Goal: Information Seeking & Learning: Learn about a topic

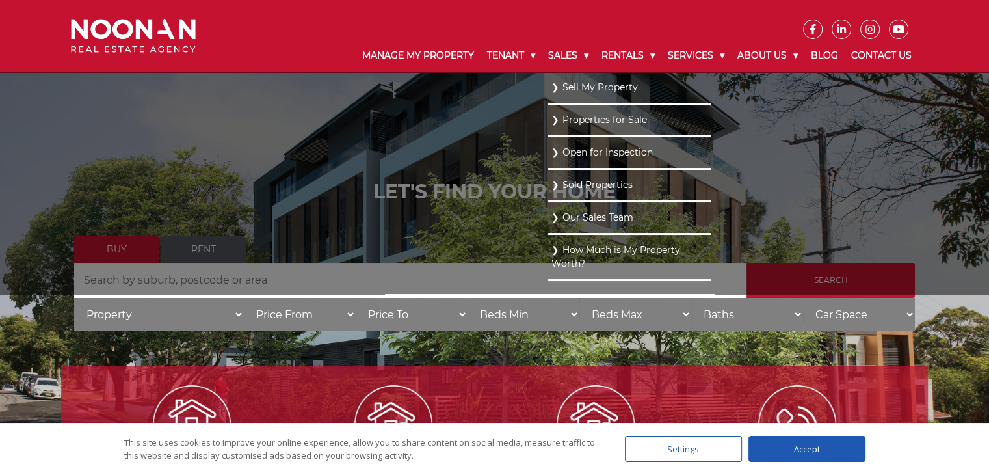
click at [588, 185] on link "Sold Properties" at bounding box center [629, 185] width 156 height 18
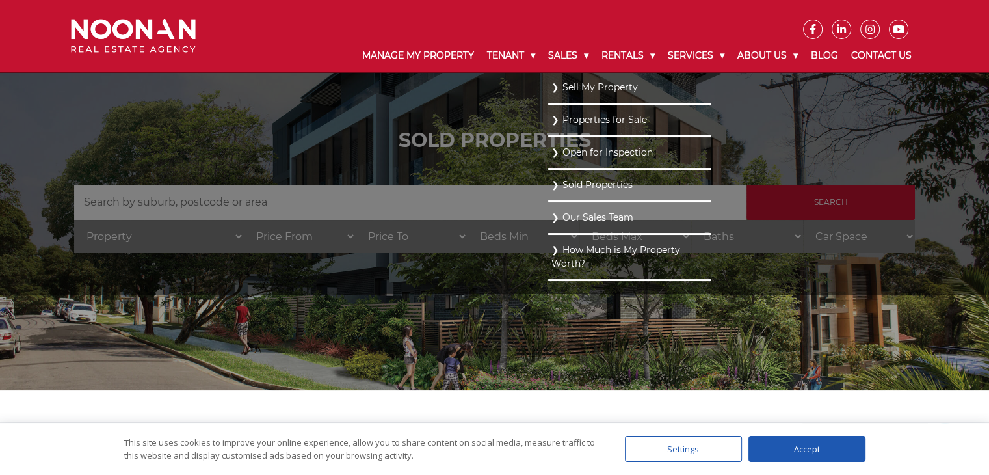
click at [582, 182] on link "Sold Properties" at bounding box center [629, 185] width 156 height 18
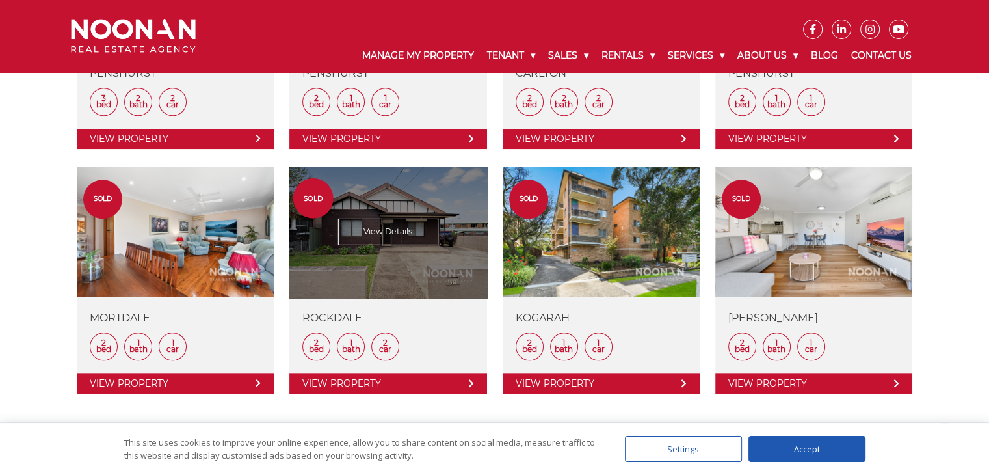
scroll to position [1301, 0]
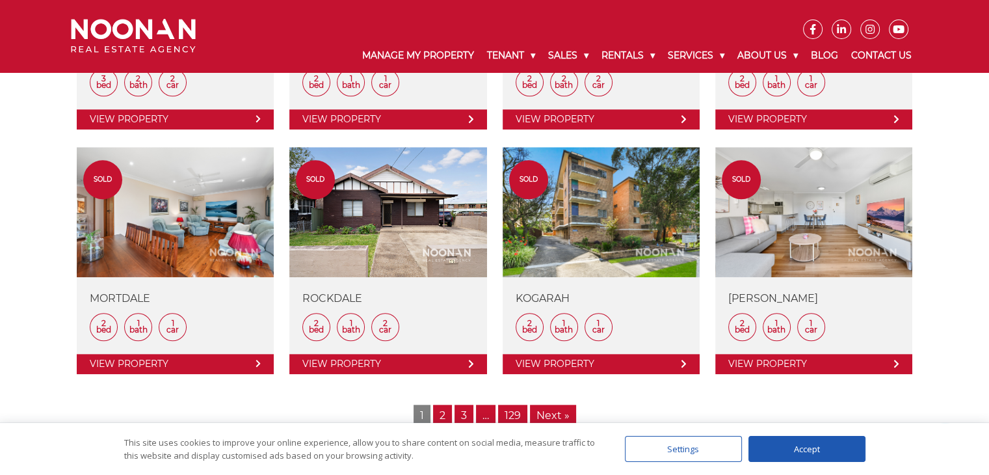
click at [442, 408] on link "2" at bounding box center [442, 415] width 19 height 22
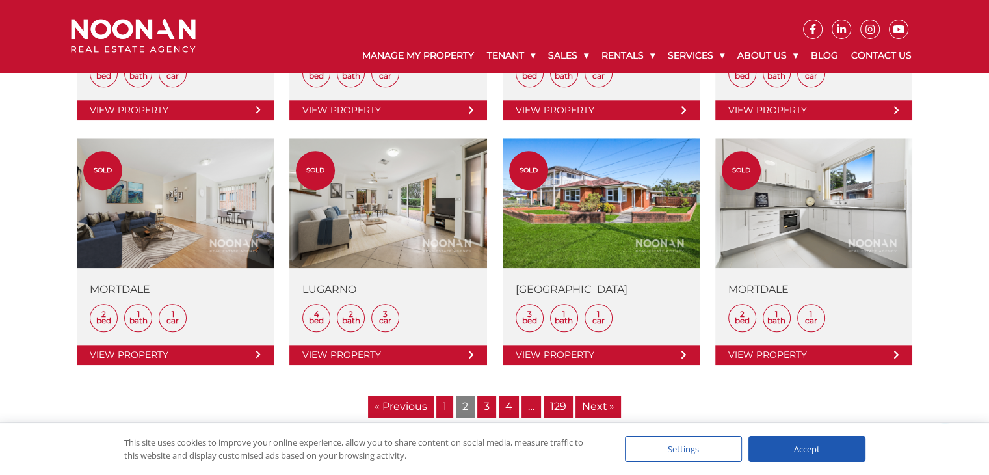
scroll to position [1366, 0]
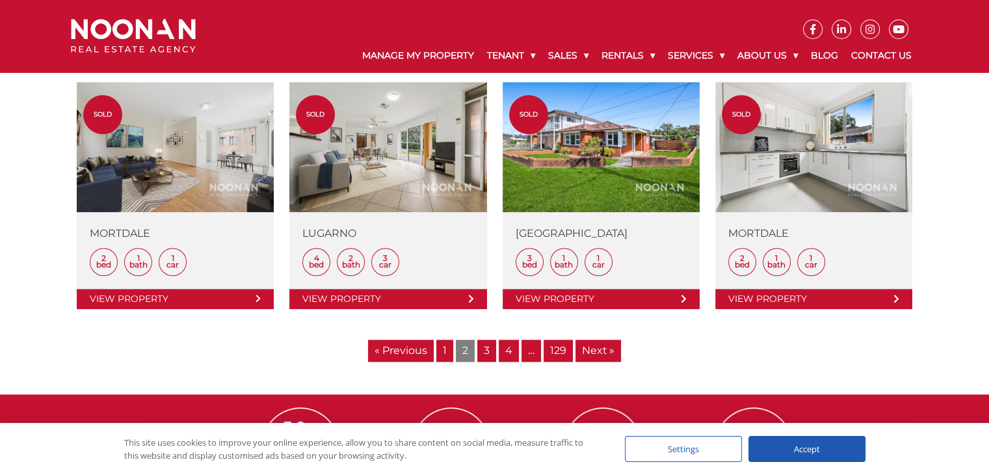
click at [486, 346] on link "3" at bounding box center [486, 350] width 19 height 22
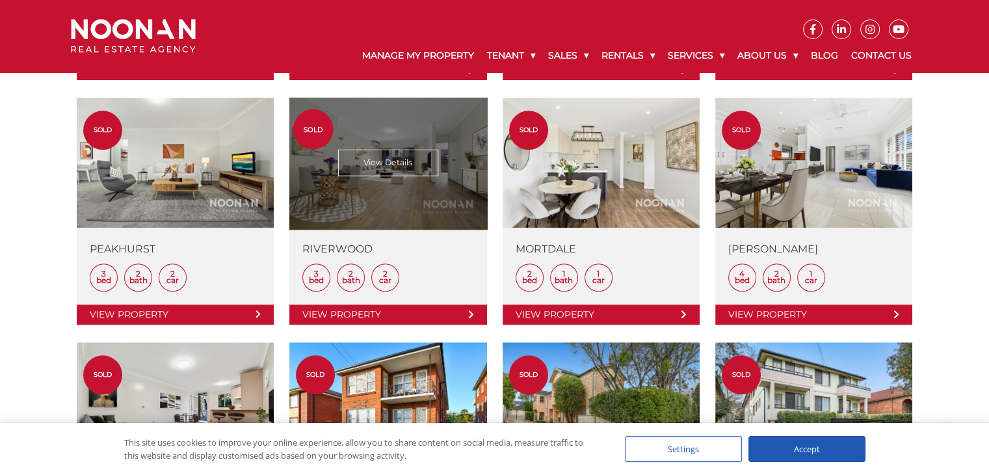
scroll to position [1105, 0]
